Goal: Task Accomplishment & Management: Manage account settings

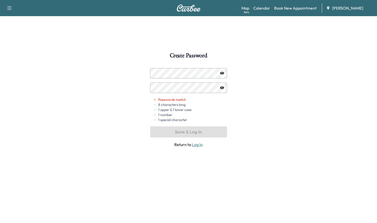
click at [143, 73] on div "Create Password Passwords match 8 characters long 1 upper & 1 lower case 1 numb…" at bounding box center [188, 163] width 377 height 223
click at [223, 73] on icon "button" at bounding box center [222, 73] width 4 height 3
click at [223, 73] on icon "button" at bounding box center [222, 72] width 4 height 3
click at [222, 73] on icon "button" at bounding box center [222, 73] width 4 height 3
click at [222, 86] on icon "button" at bounding box center [222, 88] width 4 height 4
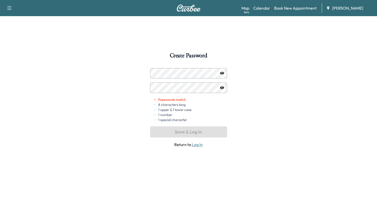
click at [222, 88] on icon "button" at bounding box center [222, 87] width 4 height 3
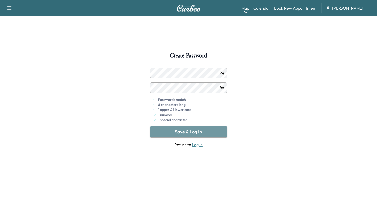
click at [196, 133] on button "Save & Log In" at bounding box center [188, 131] width 77 height 11
click at [196, 143] on link "Log In" at bounding box center [197, 144] width 11 height 5
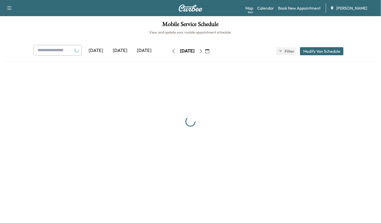
click at [125, 51] on div "[DATE]" at bounding box center [120, 51] width 24 height 12
click at [101, 51] on div "[DATE]" at bounding box center [96, 51] width 24 height 12
click at [120, 51] on div "[DATE]" at bounding box center [120, 51] width 24 height 12
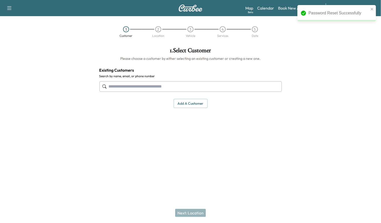
click at [8, 8] on icon "button" at bounding box center [9, 8] width 6 height 6
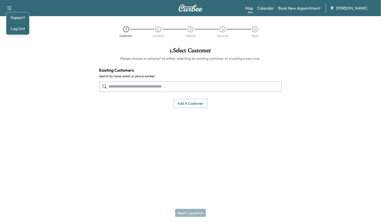
click at [20, 15] on link "Support" at bounding box center [17, 17] width 19 height 6
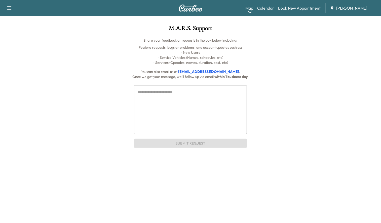
click at [250, 9] on link "Map Beta" at bounding box center [249, 8] width 8 height 6
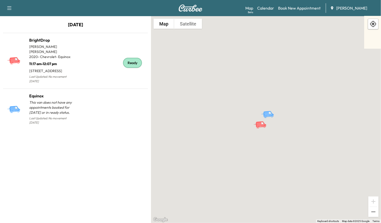
click at [347, 8] on span "[PERSON_NAME]" at bounding box center [351, 8] width 31 height 6
click at [340, 4] on div "Map Beta Calendar Book New Appointment [PERSON_NAME]" at bounding box center [311, 8] width 132 height 10
click at [292, 7] on link "Book New Appointment" at bounding box center [299, 8] width 43 height 6
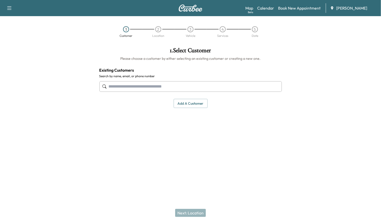
click at [263, 8] on link "Calendar" at bounding box center [265, 8] width 17 height 6
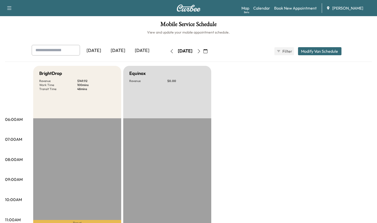
click at [145, 50] on div "[DATE]" at bounding box center [142, 51] width 24 height 12
